Goal: Information Seeking & Learning: Learn about a topic

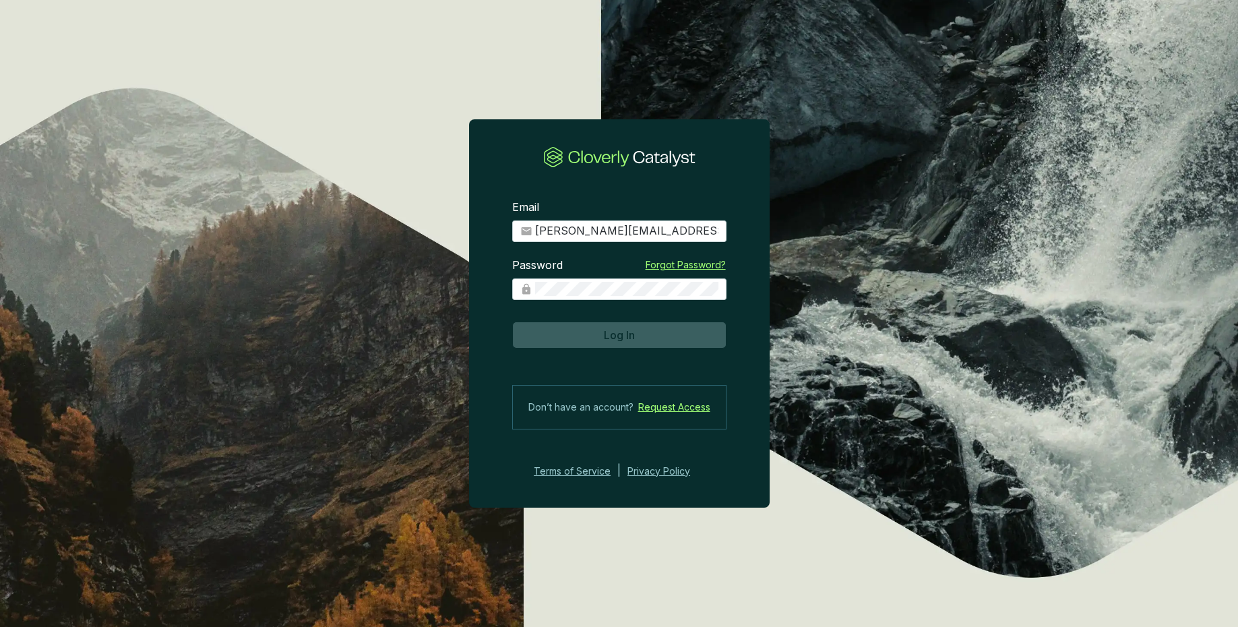
click at [633, 338] on span "Log In" at bounding box center [619, 335] width 31 height 16
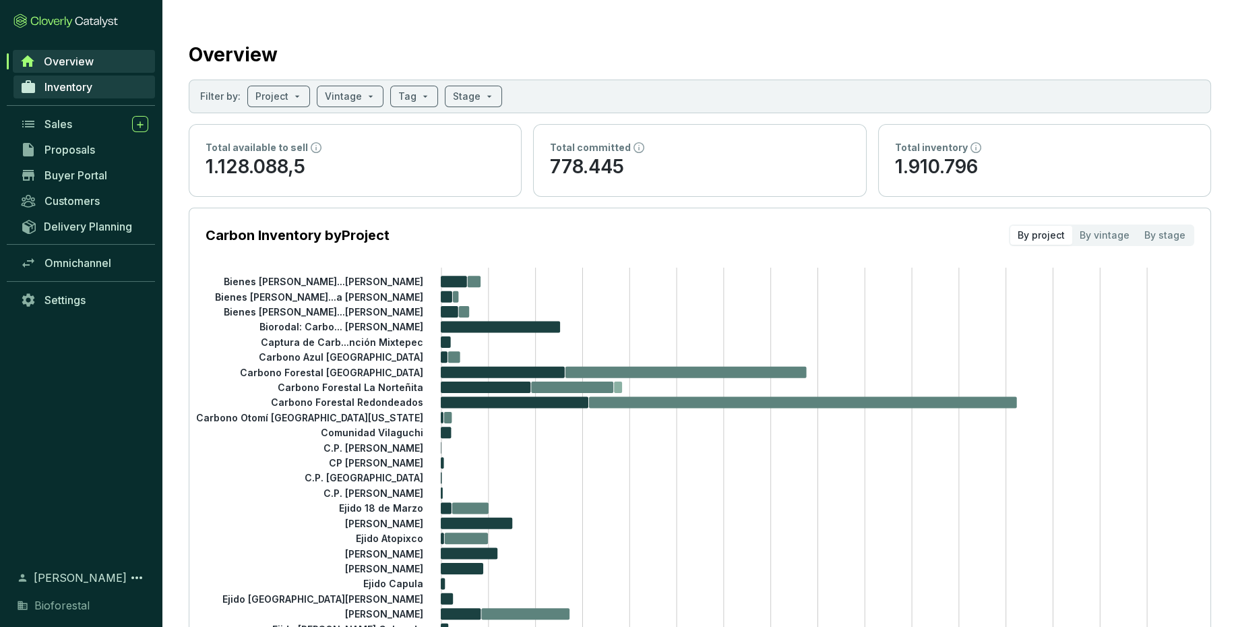
click at [77, 94] on span "Inventory" at bounding box center [68, 86] width 48 height 13
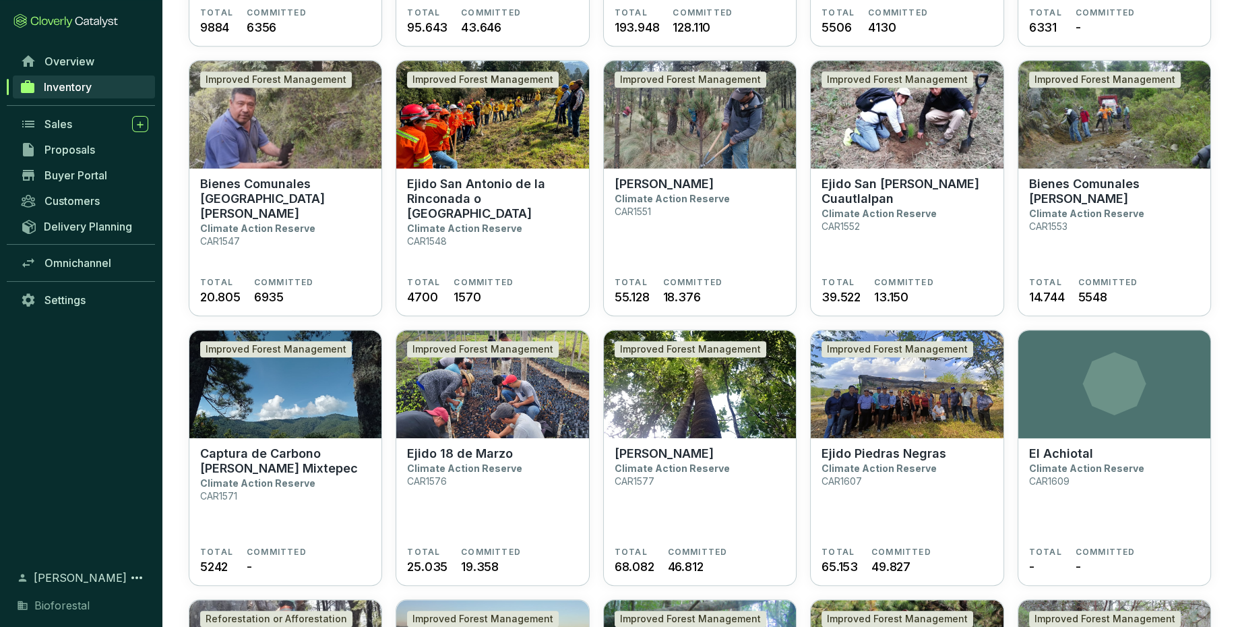
scroll to position [1417, 0]
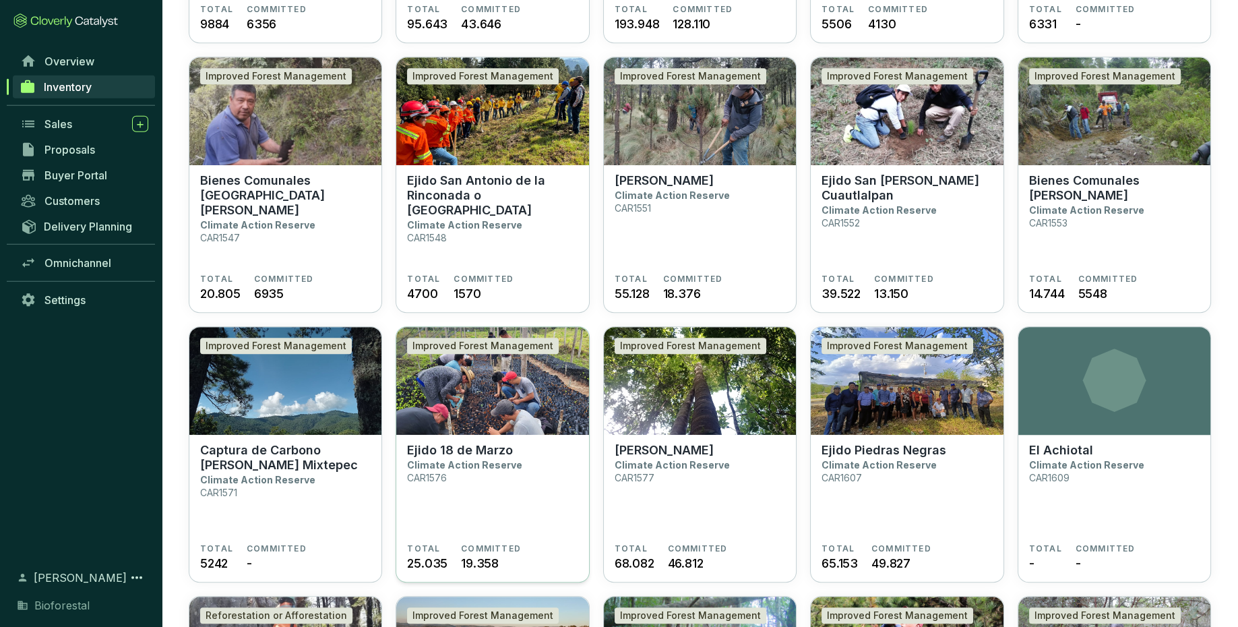
click at [501, 495] on section "Ejido 18 de Marzo Climate Action Reserve CAR1576" at bounding box center [492, 493] width 170 height 100
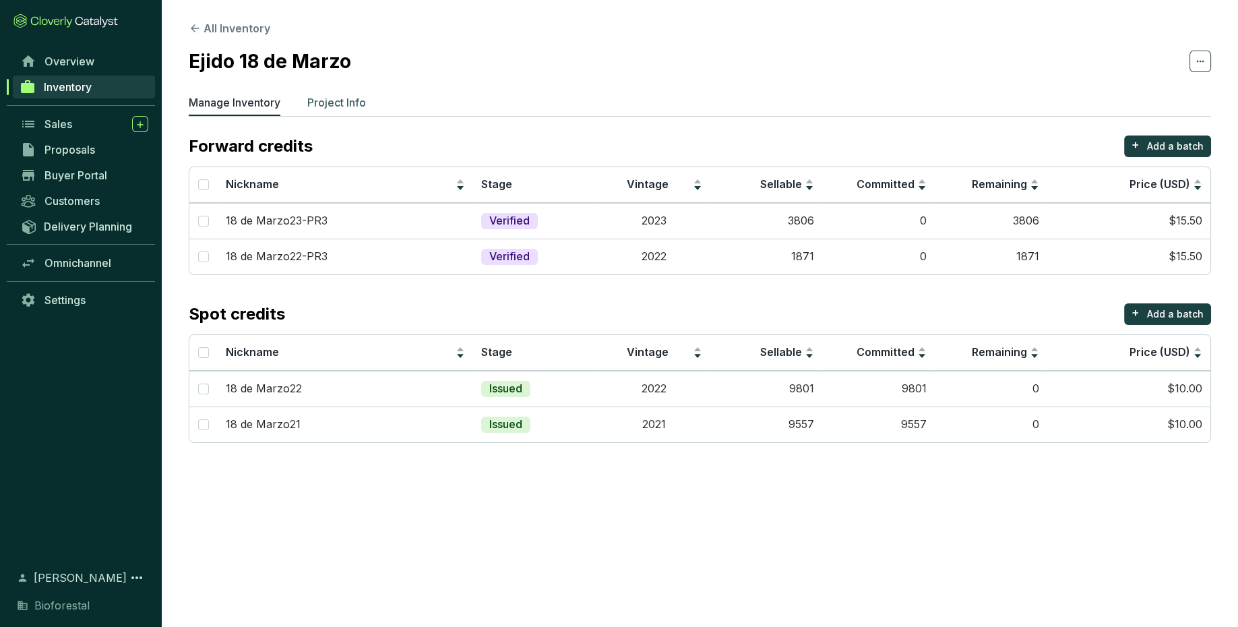
click at [346, 106] on p "Project Info" at bounding box center [336, 102] width 59 height 16
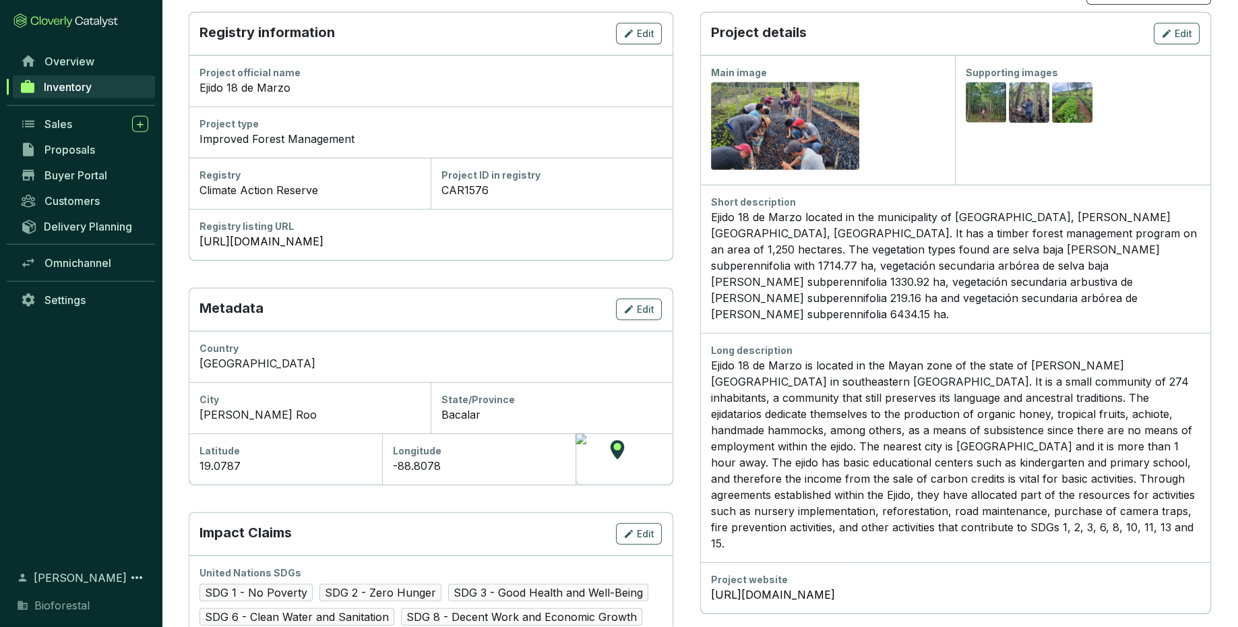
scroll to position [179, 0]
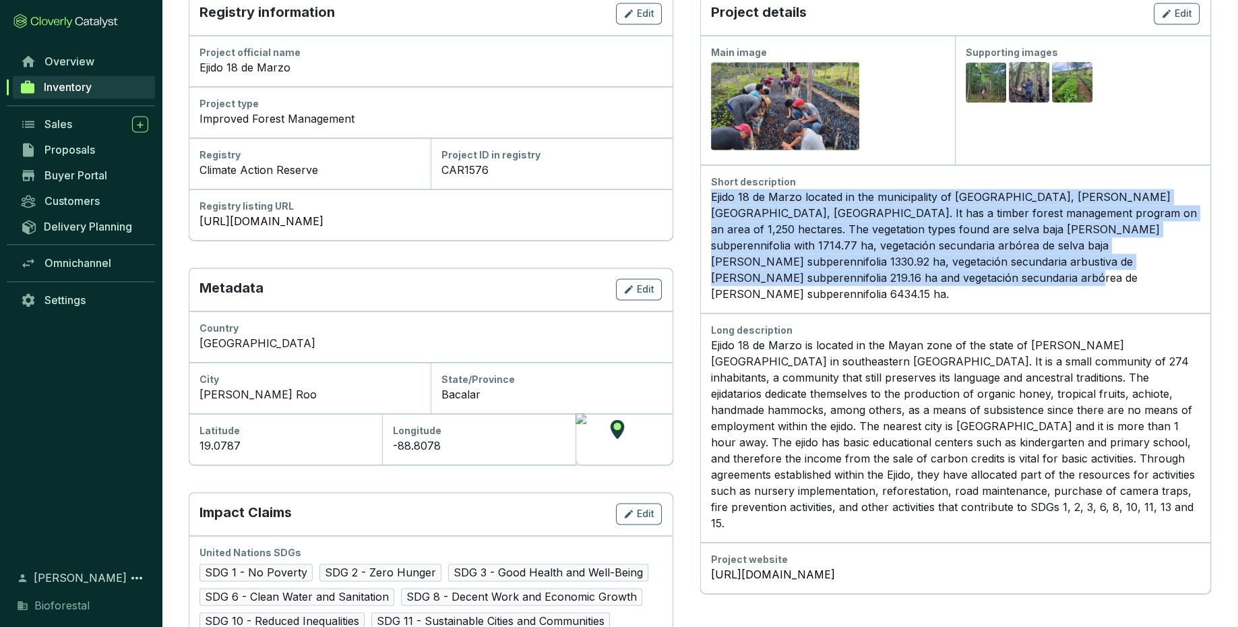
drag, startPoint x: 713, startPoint y: 198, endPoint x: 778, endPoint y: 284, distance: 108.2
click at [778, 284] on div "Ejido 18 de Marzo located in the municipality of Bacalar, Quintana Roo, Mexico.…" at bounding box center [955, 245] width 489 height 113
copy div "Ejido 18 de Marzo located in the municipality of Bacalar, Quintana Roo, Mexico.…"
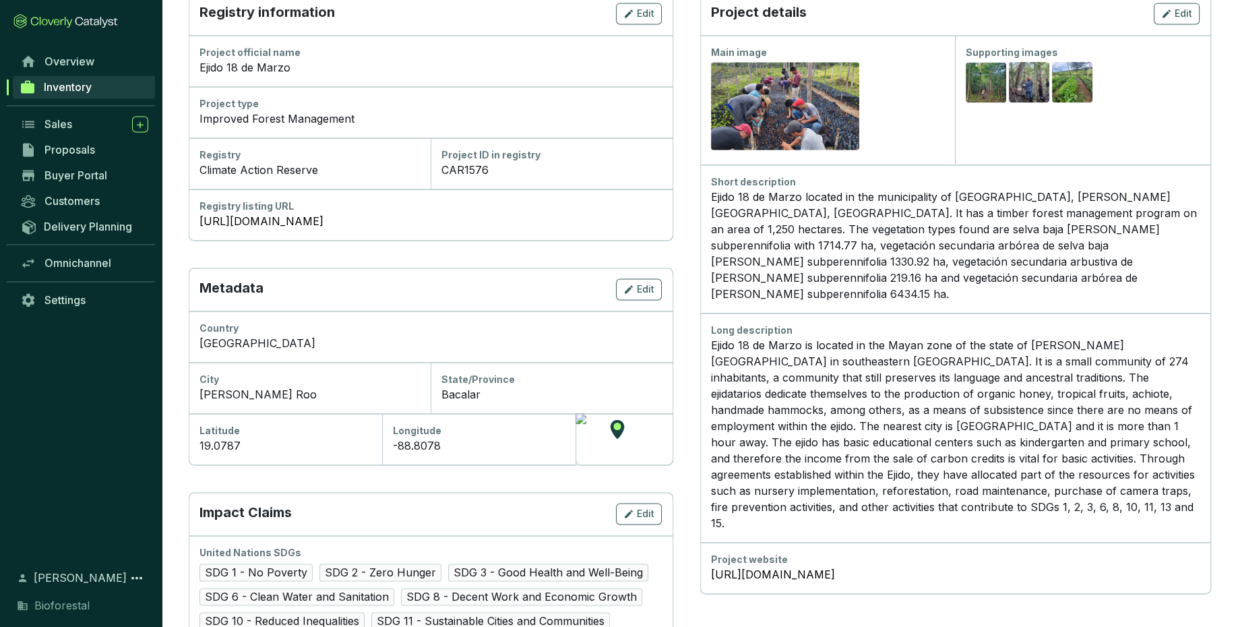
click at [840, 407] on p "Ejido 18 de Marzo is located in the Mayan zone of the state of Quintana Roo in …" at bounding box center [955, 434] width 489 height 194
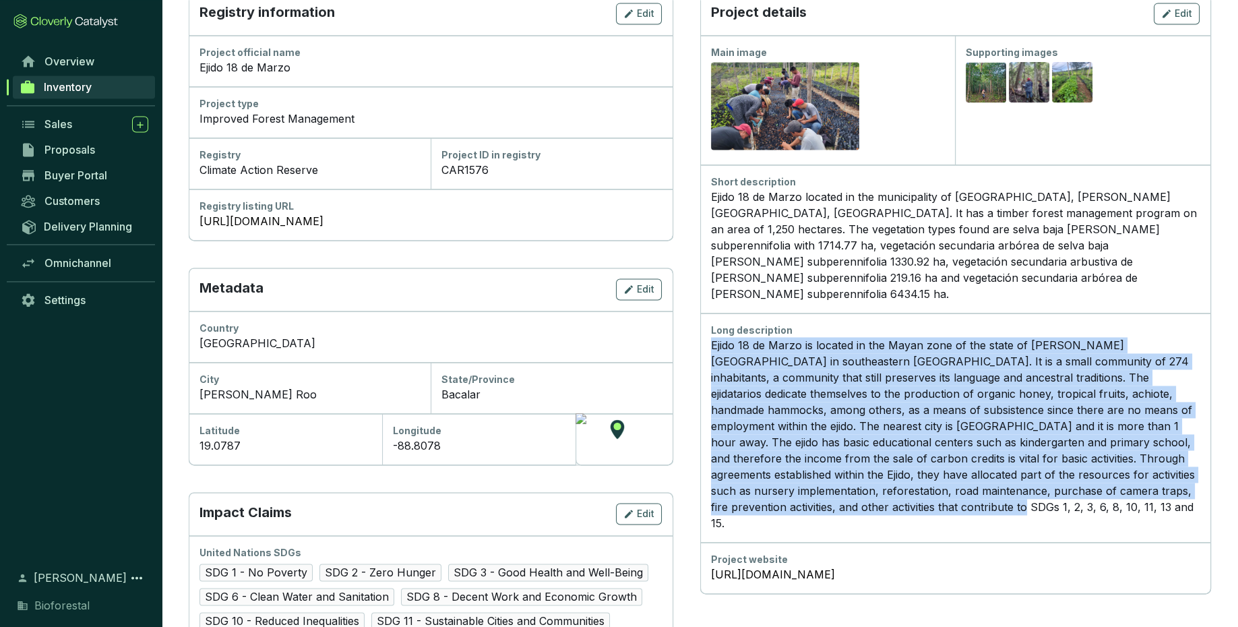
drag, startPoint x: 711, startPoint y: 328, endPoint x: 860, endPoint y: 489, distance: 219.3
click at [860, 489] on p "Ejido 18 de Marzo is located in the Mayan zone of the state of Quintana Roo in …" at bounding box center [955, 434] width 489 height 194
copy p "Ejido 18 de Marzo is located in the Mayan zone of the state of Quintana Roo in …"
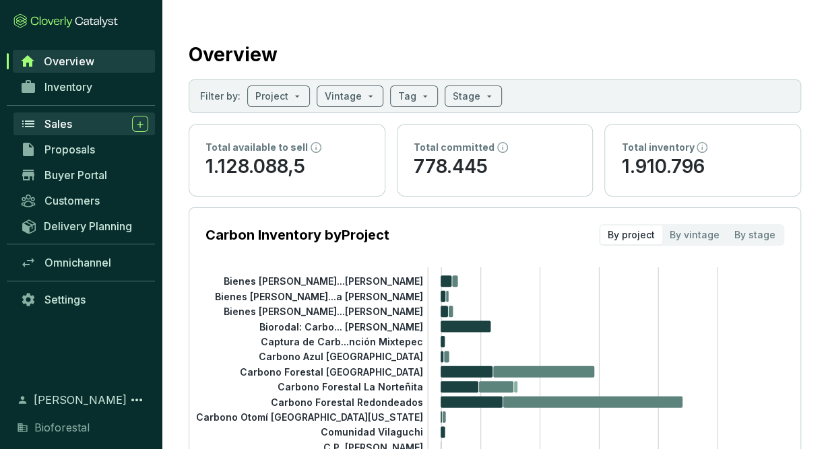
click at [94, 123] on div "Sales" at bounding box center [96, 124] width 104 height 16
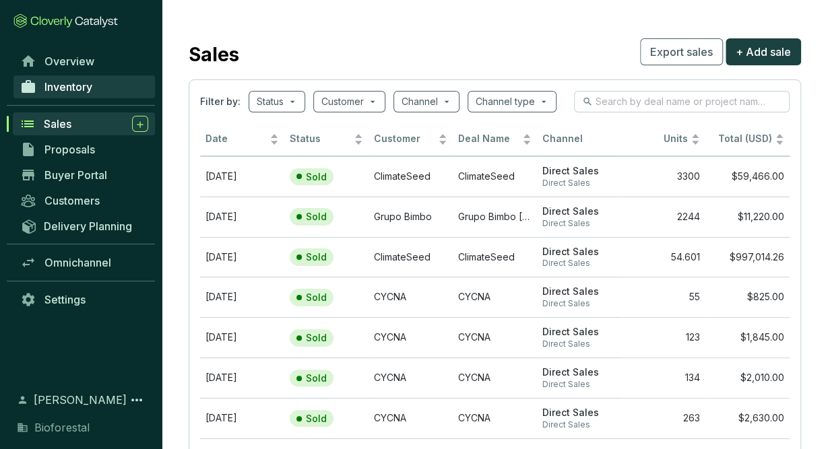
click at [86, 92] on span "Inventory" at bounding box center [68, 86] width 48 height 13
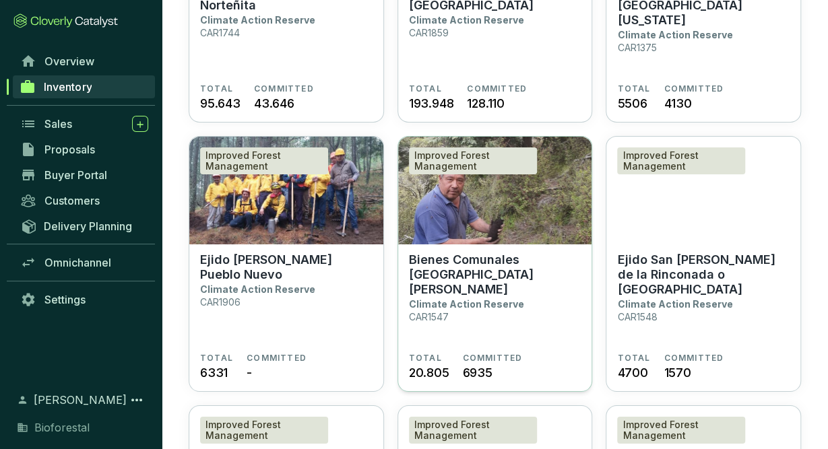
scroll to position [2146, 0]
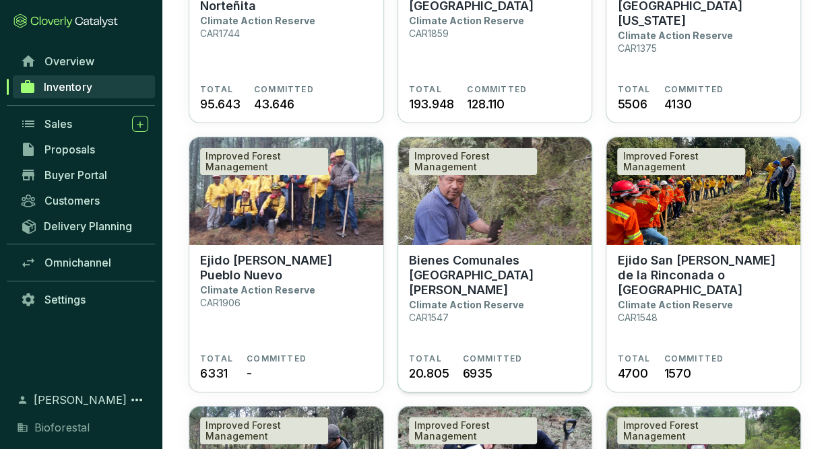
click at [523, 266] on p "Bienes Comunales [GEOGRAPHIC_DATA][PERSON_NAME]" at bounding box center [495, 275] width 173 height 44
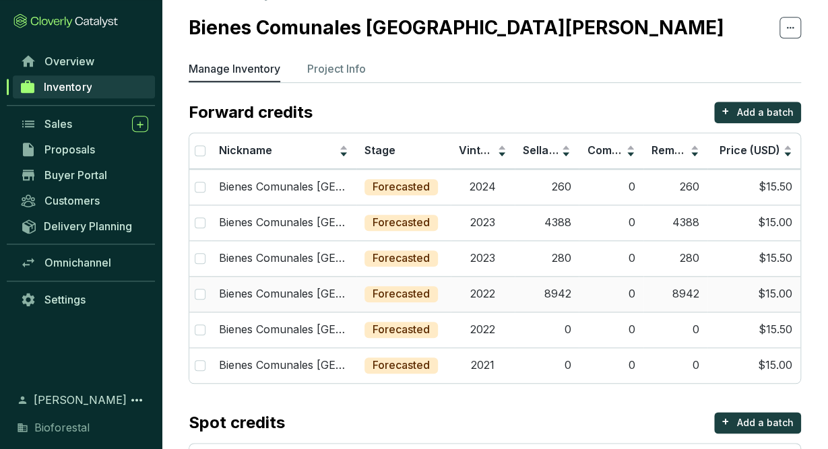
scroll to position [37, 0]
